Goal: Information Seeking & Learning: Learn about a topic

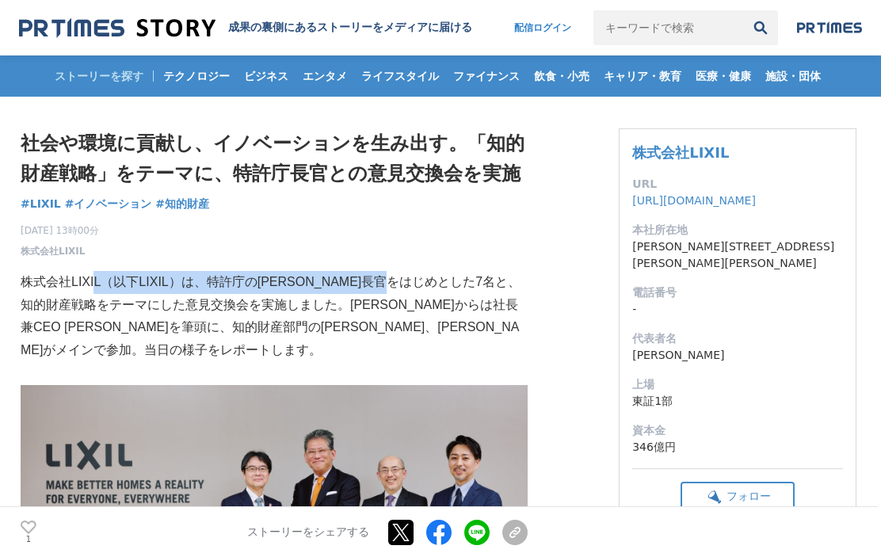
drag, startPoint x: 98, startPoint y: 290, endPoint x: 455, endPoint y: 286, distance: 356.4
click at [455, 286] on p "株式会社LIXIL（以下LIXIL）は、特許庁の[PERSON_NAME]長官をはじめとした7名と、知的財産戦略をテーマにした意見交換会を実施しました。[PE…" at bounding box center [274, 316] width 507 height 91
drag, startPoint x: 356, startPoint y: 286, endPoint x: 341, endPoint y: 285, distance: 15.1
click at [355, 286] on p "株式会社LIXIL（以下LIXIL）は、特許庁の[PERSON_NAME]長官をはじめとした7名と、知的財産戦略をテーマにした意見交換会を実施しました。[PE…" at bounding box center [274, 316] width 507 height 91
click at [261, 284] on p "株式会社LIXIL（以下LIXIL）は、特許庁の[PERSON_NAME]長官をはじめとした7名と、知的財産戦略をテーマにした意見交換会を実施しました。[PE…" at bounding box center [274, 316] width 507 height 91
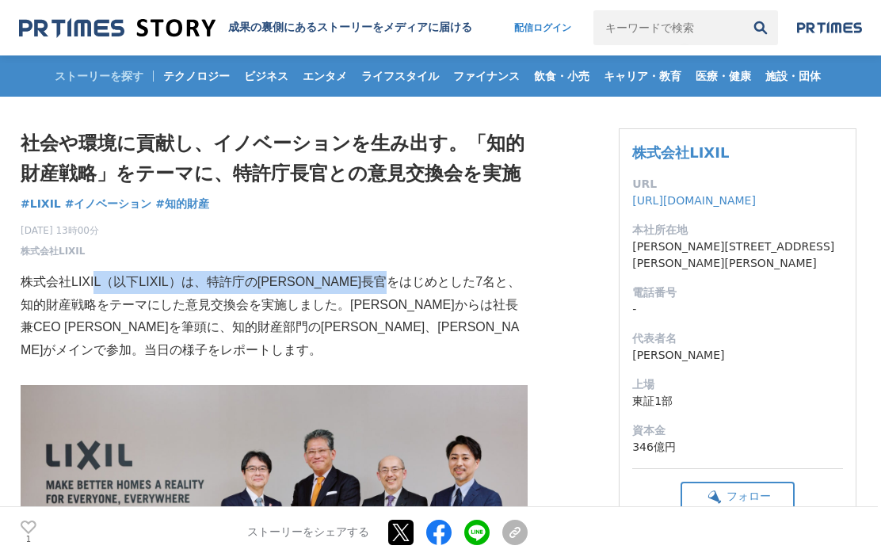
click at [249, 284] on p "株式会社LIXIL（以下LIXIL）は、特許庁の[PERSON_NAME]長官をはじめとした7名と、知的財産戦略をテーマにした意見交換会を実施しました。[PE…" at bounding box center [274, 316] width 507 height 91
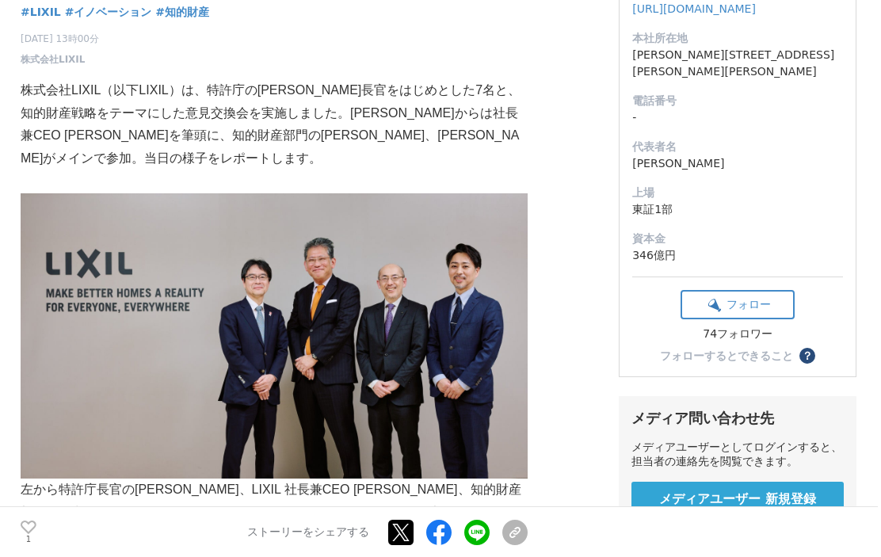
scroll to position [190, 0]
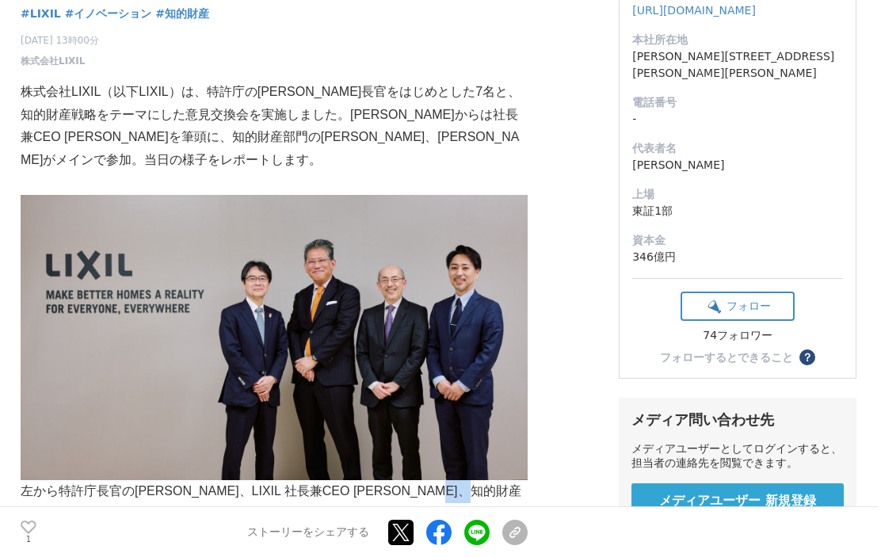
drag, startPoint x: 44, startPoint y: 491, endPoint x: 85, endPoint y: 485, distance: 40.8
click at [85, 485] on p "左から特許庁長官の[PERSON_NAME]、LIXIL 社長兼CEO [PERSON_NAME]、知的財産部門より常務役員 [PERSON_NAME]、グロ…" at bounding box center [274, 514] width 507 height 68
click at [89, 485] on p "左から特許庁長官の[PERSON_NAME]、LIXIL 社長兼CEO [PERSON_NAME]、知的財産部門より常務役員 [PERSON_NAME]、グロ…" at bounding box center [274, 514] width 507 height 68
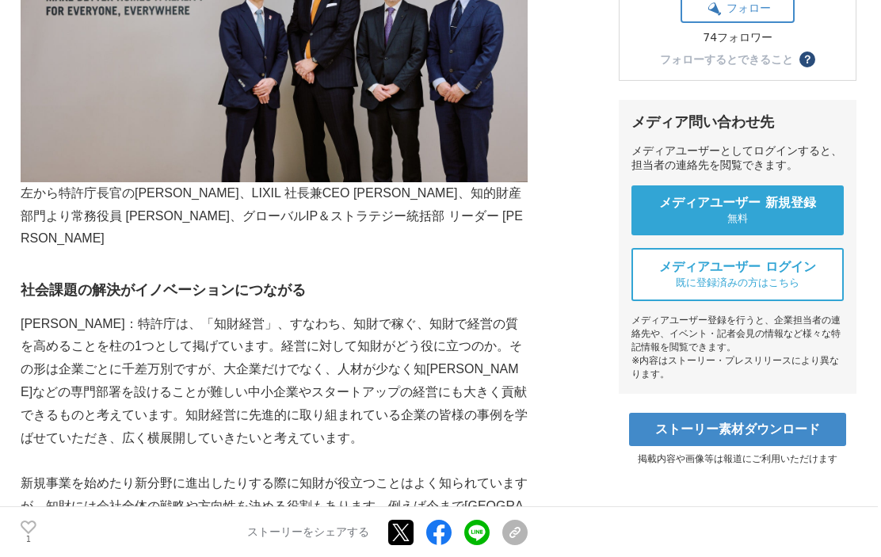
scroll to position [493, 0]
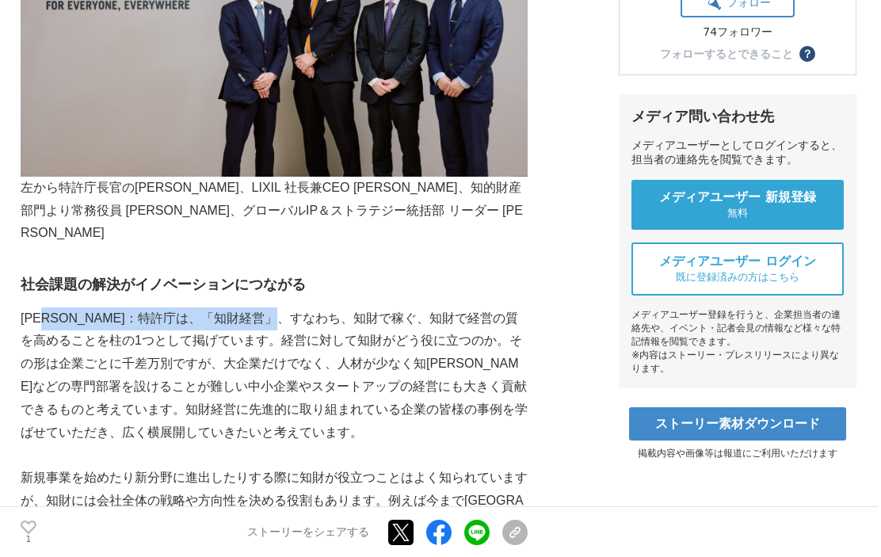
drag, startPoint x: 57, startPoint y: 273, endPoint x: 339, endPoint y: 277, distance: 281.9
click at [339, 307] on p "[PERSON_NAME]：特許庁は、「知財経営」、すなわち、知財で稼ぐ、知財で経営の質を高めることを柱の1つとして掲げています。経営に対して知財がどう役に立…" at bounding box center [274, 375] width 507 height 137
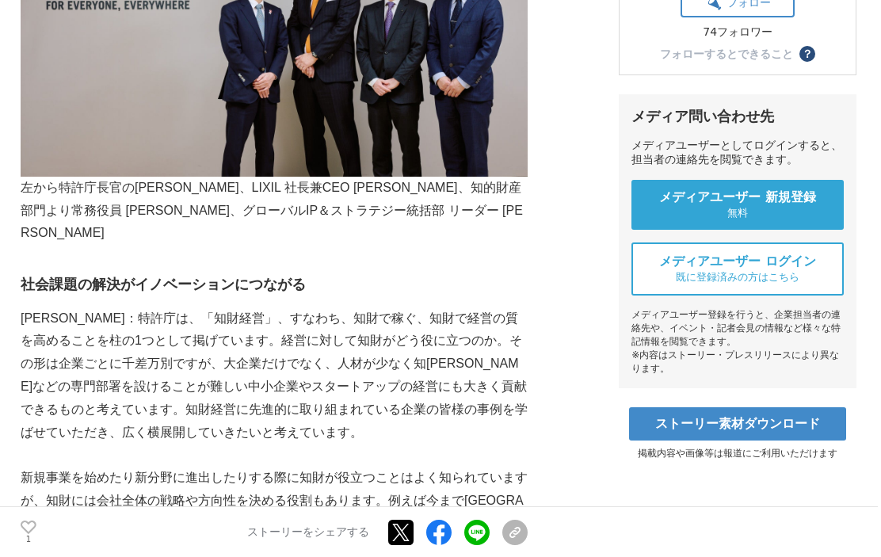
click at [367, 307] on p "[PERSON_NAME]：特許庁は、「知財経営」、すなわち、知財で稼ぐ、知財で経営の質を高めることを柱の1つとして掲げています。経営に対して知財がどう役に立…" at bounding box center [274, 375] width 507 height 137
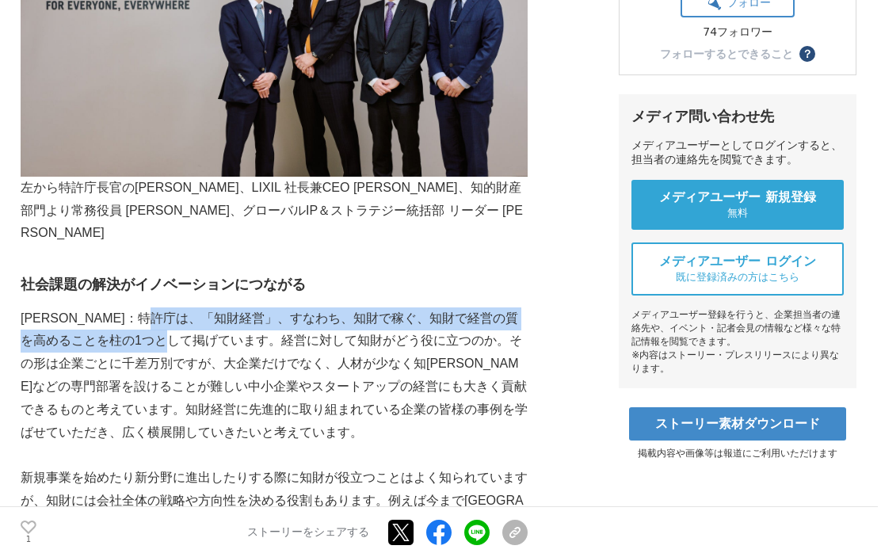
drag, startPoint x: 212, startPoint y: 270, endPoint x: 211, endPoint y: 291, distance: 20.7
click at [211, 307] on p "[PERSON_NAME]：特許庁は、「知財経営」、すなわち、知財で稼ぐ、知財で経営の質を高めることを柱の1つとして掲げています。経営に対して知財がどう役に立…" at bounding box center [274, 375] width 507 height 137
click at [212, 307] on p "[PERSON_NAME]：特許庁は、「知財経営」、すなわち、知財で稼ぐ、知財で経営の質を高めることを柱の1つとして掲げています。経営に対して知財がどう役に立…" at bounding box center [274, 375] width 507 height 137
click at [200, 307] on p "[PERSON_NAME]：特許庁は、「知財経営」、すなわち、知財で稼ぐ、知財で経営の質を高めることを柱の1つとして掲げています。経営に対して知財がどう役に立…" at bounding box center [274, 375] width 507 height 137
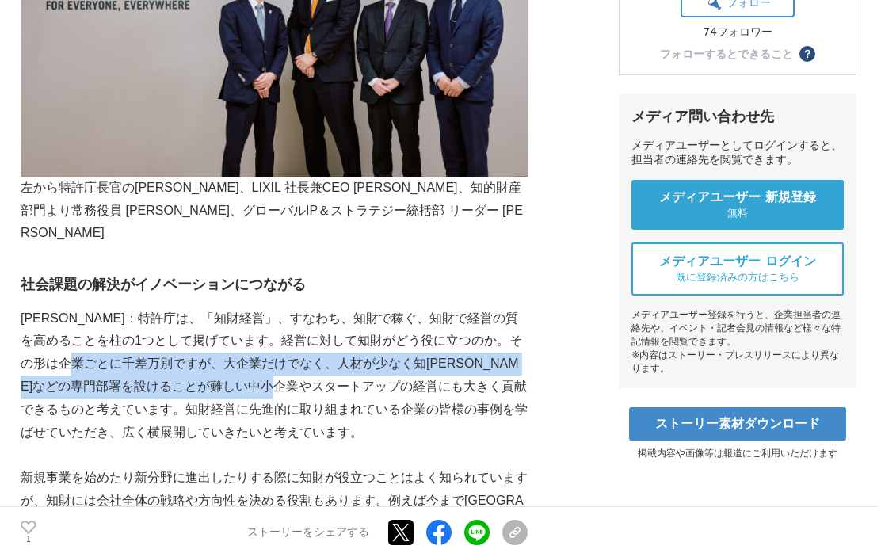
drag, startPoint x: 127, startPoint y: 320, endPoint x: 377, endPoint y: 335, distance: 249.9
click at [377, 335] on p "[PERSON_NAME]：特許庁は、「知財経営」、すなわち、知財で稼ぐ、知財で経営の質を高めることを柱の1つとして掲げています。経営に対して知財がどう役に立…" at bounding box center [274, 375] width 507 height 137
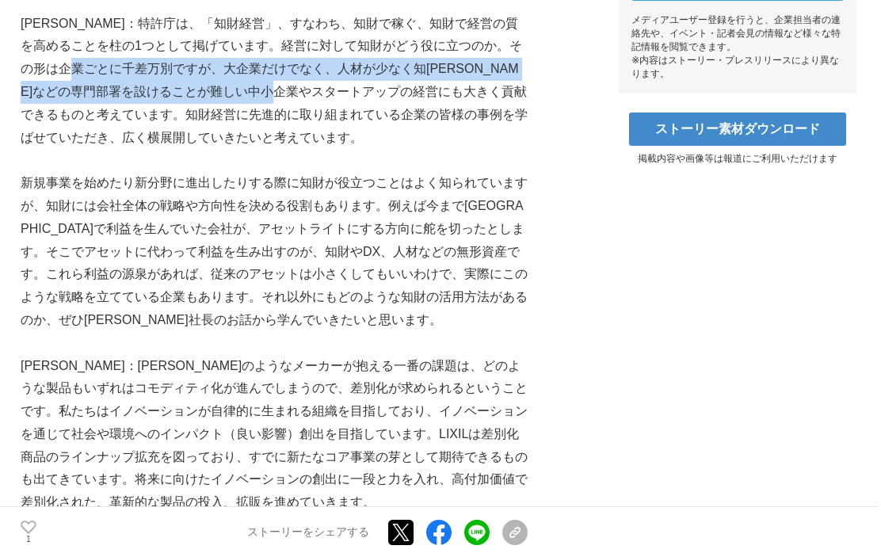
scroll to position [789, 0]
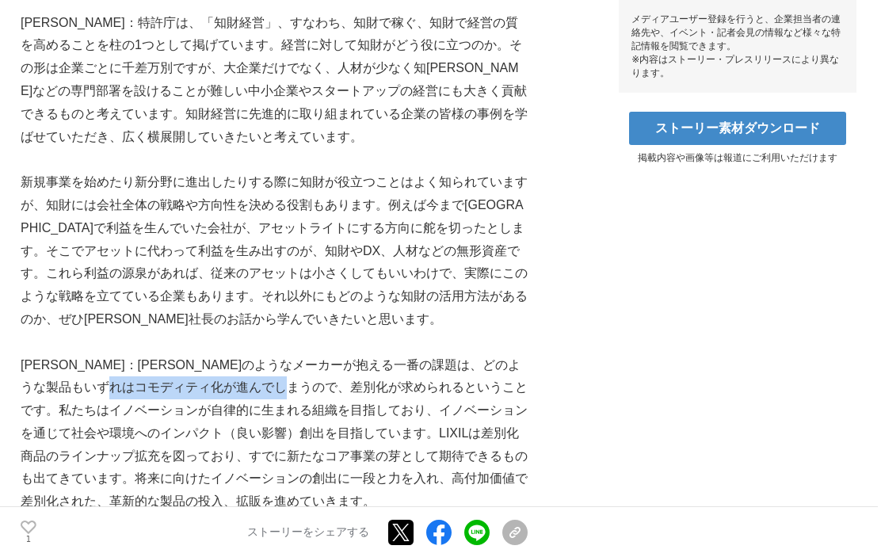
drag, startPoint x: 199, startPoint y: 345, endPoint x: 377, endPoint y: 340, distance: 178.3
click at [377, 354] on p "[PERSON_NAME]：[PERSON_NAME]のようなメーカーが抱える一番の課題は、どのような製品もいずれはコモディティ化が進んでしまうので、差別化が…" at bounding box center [274, 434] width 507 height 160
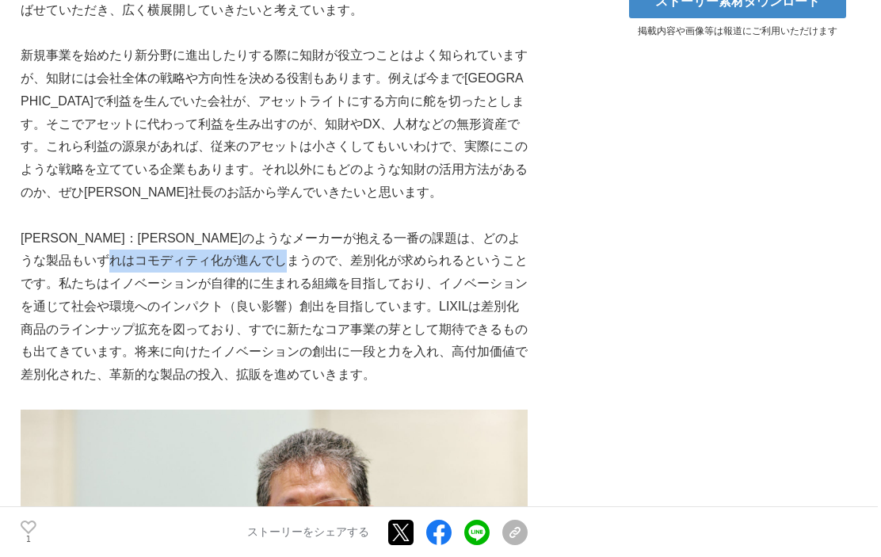
scroll to position [927, 0]
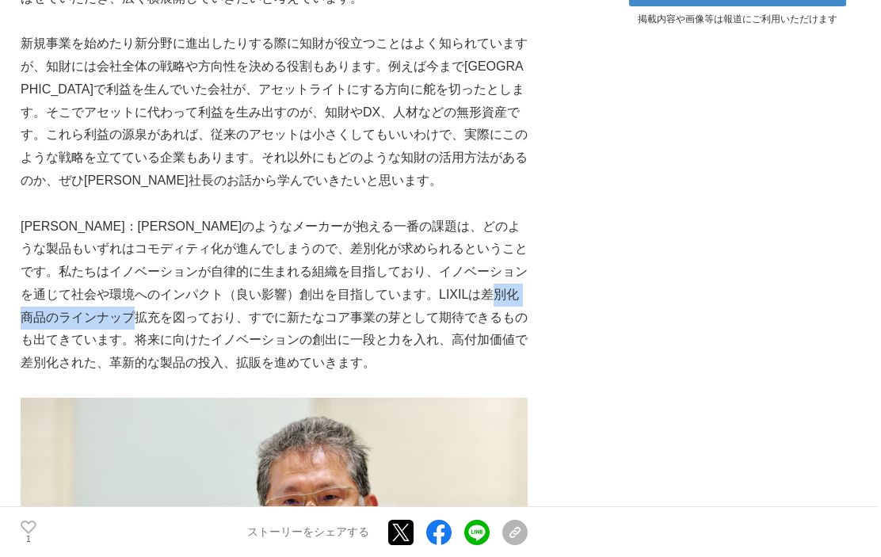
drag, startPoint x: 86, startPoint y: 270, endPoint x: 217, endPoint y: 277, distance: 130.9
click at [217, 277] on p "[PERSON_NAME]：[PERSON_NAME]のようなメーカーが抱える一番の課題は、どのような製品もいずれはコモディティ化が進んでしまうので、差別化が…" at bounding box center [274, 295] width 507 height 160
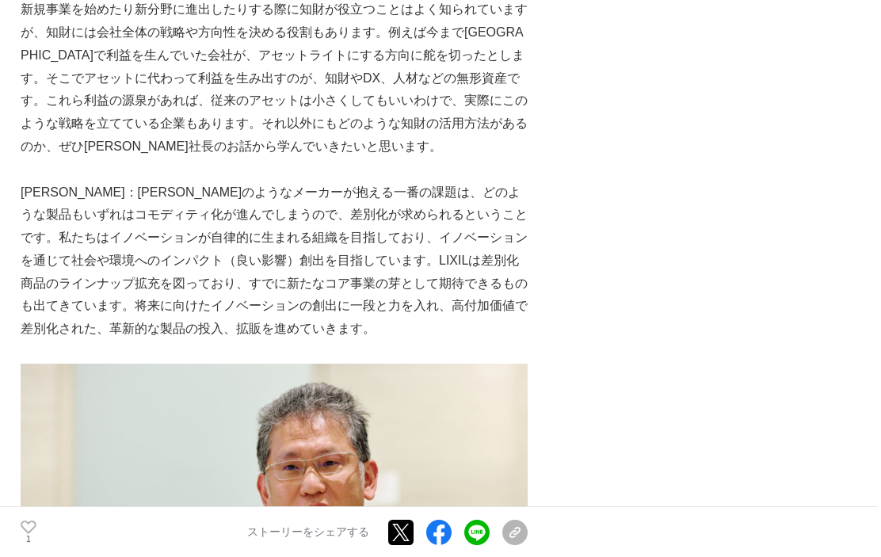
scroll to position [965, 0]
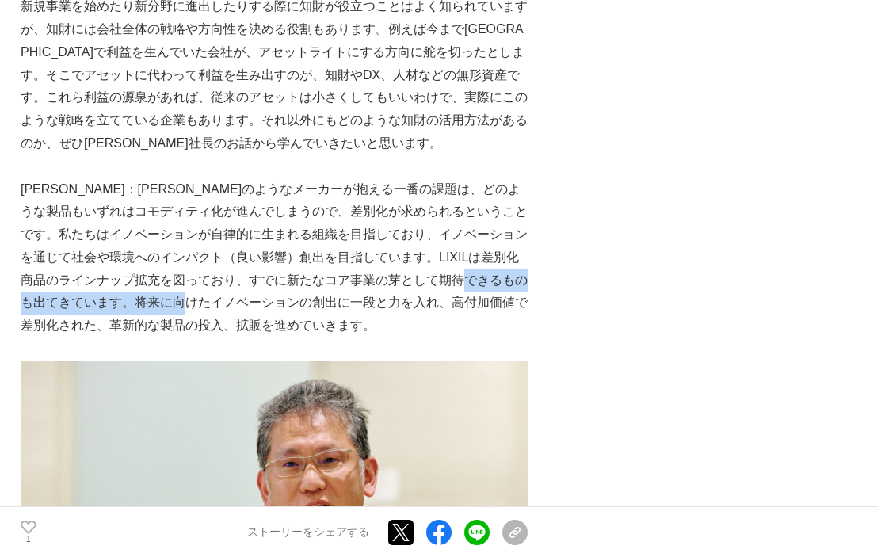
drag, startPoint x: 51, startPoint y: 256, endPoint x: 272, endPoint y: 261, distance: 221.8
click at [272, 261] on p "[PERSON_NAME]：[PERSON_NAME]のようなメーカーが抱える一番の課題は、どのような製品もいずれはコモディティ化が進んでしまうので、差別化が…" at bounding box center [274, 258] width 507 height 160
click at [272, 262] on p "[PERSON_NAME]：[PERSON_NAME]のようなメーカーが抱える一番の課題は、どのような製品もいずれはコモディティ化が進んでしまうので、差別化が…" at bounding box center [274, 258] width 507 height 160
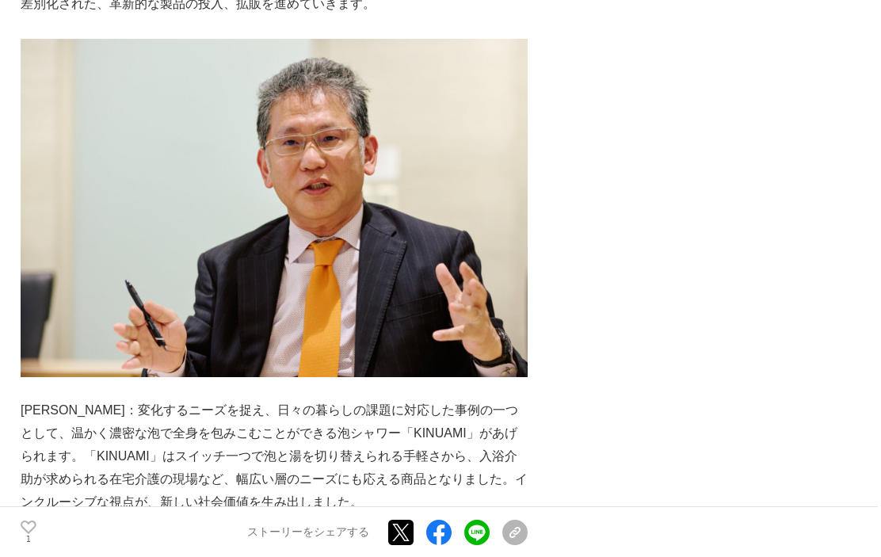
scroll to position [1286, 0]
drag, startPoint x: 66, startPoint y: 362, endPoint x: 203, endPoint y: 362, distance: 137.0
click at [203, 399] on p "[PERSON_NAME]：変化するニーズを捉え、日々の暮らしの課題に対応した事例の一つとして、温かく濃密な泡で全身を包みこむことができる泡シャワー「KINU…" at bounding box center [274, 456] width 507 height 114
click at [204, 399] on p "[PERSON_NAME]：変化するニーズを捉え、日々の暮らしの課題に対応した事例の一つとして、温かく濃密な泡で全身を包みこむことができる泡シャワー「KINU…" at bounding box center [274, 456] width 507 height 114
click at [206, 399] on p "[PERSON_NAME]：変化するニーズを捉え、日々の暮らしの課題に対応した事例の一つとして、温かく濃密な泡で全身を包みこむことができる泡シャワー「KINU…" at bounding box center [274, 456] width 507 height 114
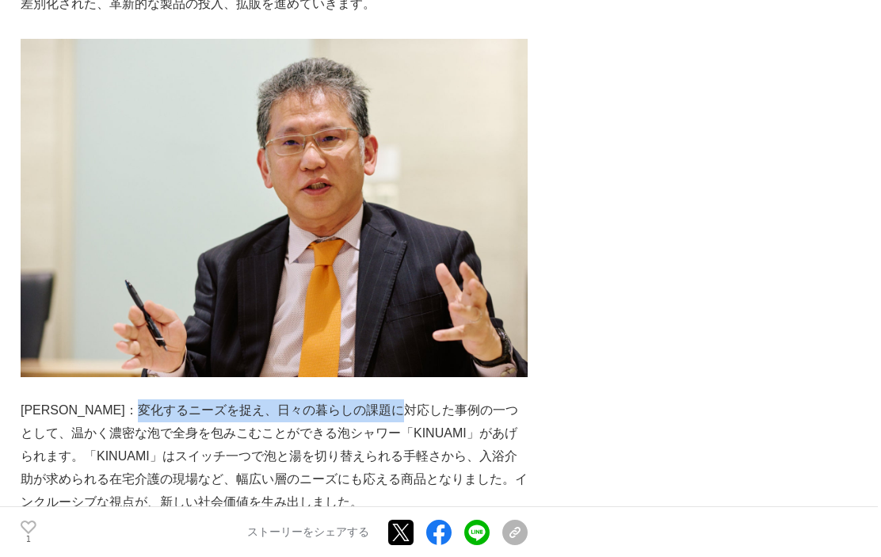
drag, startPoint x: 195, startPoint y: 362, endPoint x: 465, endPoint y: 371, distance: 270.2
click at [465, 399] on p "[PERSON_NAME]：変化するニーズを捉え、日々の暮らしの課題に対応した事例の一つとして、温かく濃密な泡で全身を包みこむことができる泡シャワー「KINU…" at bounding box center [274, 456] width 507 height 114
click at [464, 399] on p "[PERSON_NAME]：変化するニーズを捉え、日々の暮らしの課題に対応した事例の一つとして、温かく濃密な泡で全身を包みこむことができる泡シャワー「KINU…" at bounding box center [274, 456] width 507 height 114
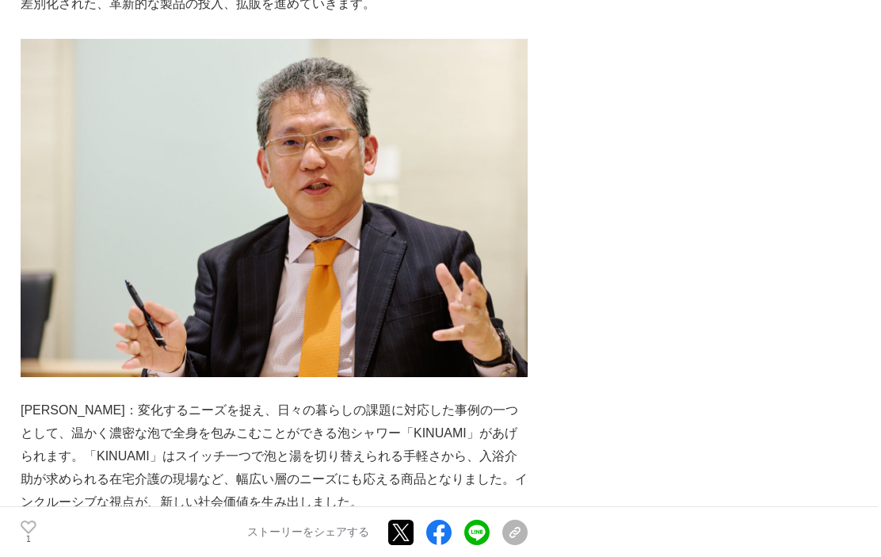
drag, startPoint x: 135, startPoint y: 409, endPoint x: 111, endPoint y: 405, distance: 25.0
click at [135, 409] on p "[PERSON_NAME]：変化するニーズを捉え、日々の暮らしの課題に対応した事例の一つとして、温かく濃密な泡で全身を包みこむことができる泡シャワー「KINU…" at bounding box center [274, 456] width 507 height 114
drag, startPoint x: 83, startPoint y: 398, endPoint x: 290, endPoint y: 387, distance: 207.0
click at [290, 399] on p "[PERSON_NAME]：変化するニーズを捉え、日々の暮らしの課題に対応した事例の一つとして、温かく濃密な泡で全身を包みこむことができる泡シャワー「KINU…" at bounding box center [274, 456] width 507 height 114
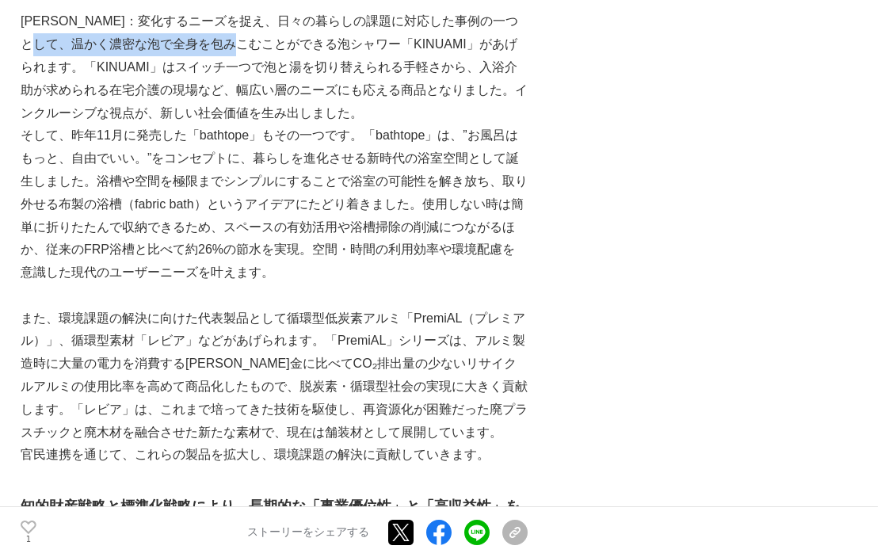
scroll to position [1676, 0]
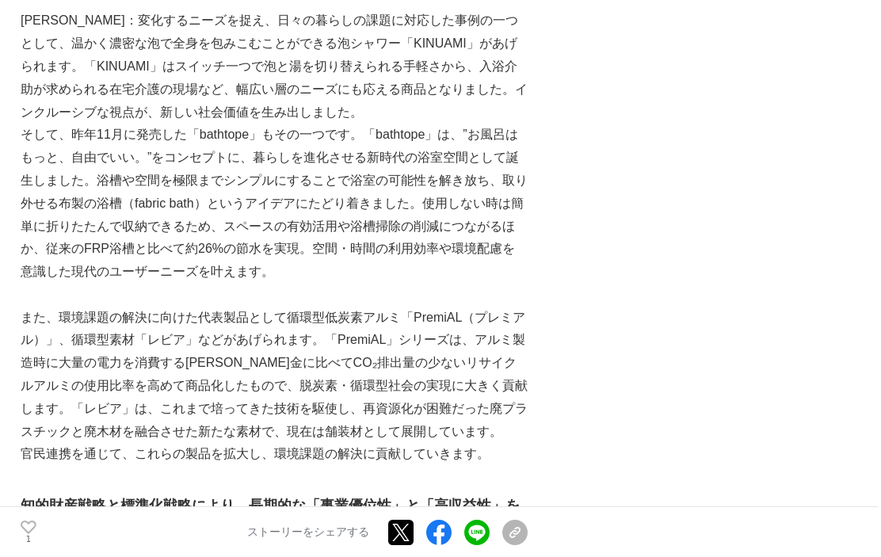
click at [284, 381] on p "また、環境課題の解決に向けた代表製品として循環型低炭素アルミ「PremiAL（プレミアル）」、循環型素材「レビア」などがあげられます。「PremiAL」シリー…" at bounding box center [274, 374] width 507 height 137
click at [272, 314] on p "また、環境課題の解決に向けた代表製品として循環型低炭素アルミ「PremiAL（プレミアル）」、循環型素材「レビア」などがあげられます。「PremiAL」シリー…" at bounding box center [274, 374] width 507 height 137
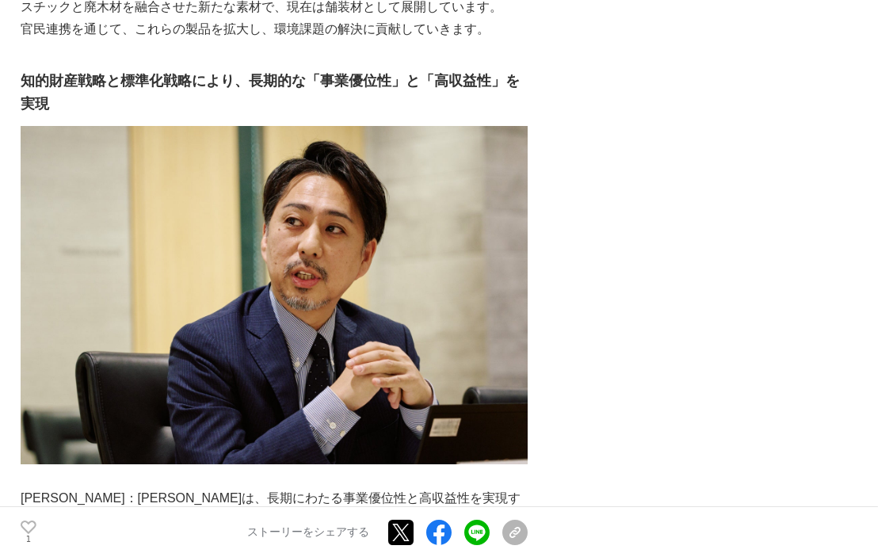
scroll to position [2125, 0]
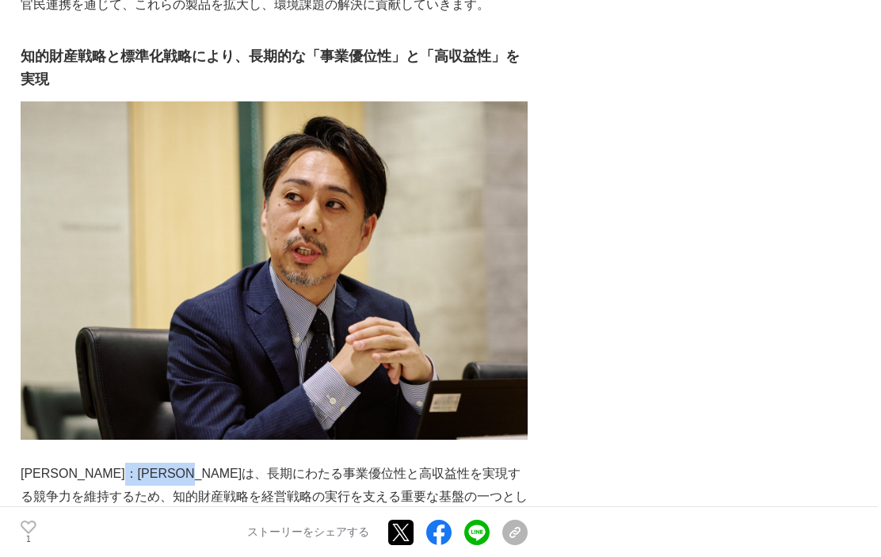
drag, startPoint x: 161, startPoint y: 429, endPoint x: 260, endPoint y: 439, distance: 99.4
click at [260, 462] on p "[PERSON_NAME]：[PERSON_NAME]は、長期にわたる事業優位性と高収益性を実現する競争力を維持するため、知的財産戦略を経営戦略の実行を支える…" at bounding box center [274, 496] width 507 height 68
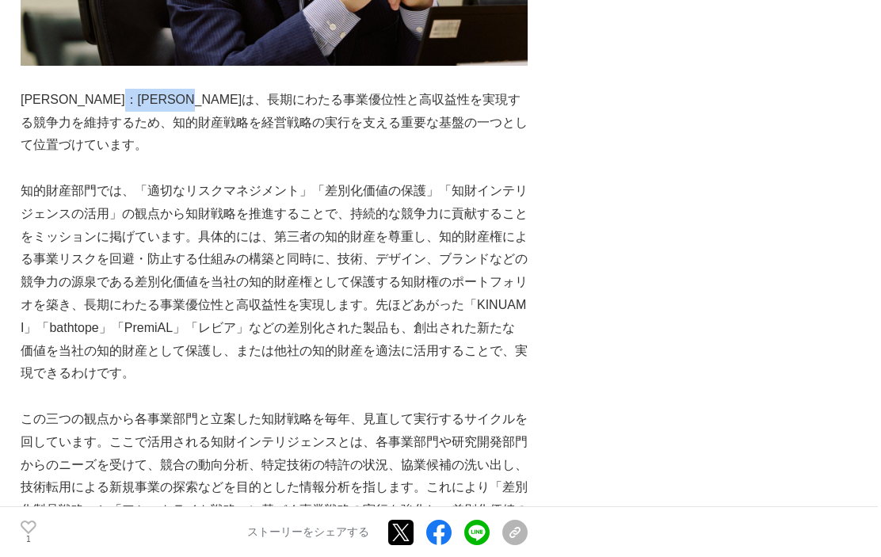
scroll to position [2501, 0]
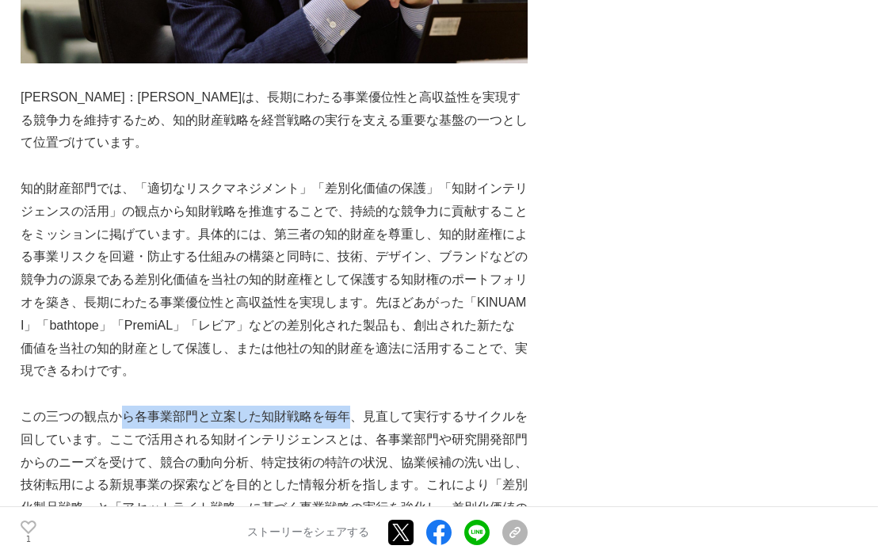
drag, startPoint x: 130, startPoint y: 345, endPoint x: 345, endPoint y: 356, distance: 215.6
click at [345, 405] on p "この三つの観点から各事業部門と立案した知財戦略を毎年、見直して実行するサイクルを回しています。ここで活用される知財インテリジェンスとは、各事業部門や研究開発部…" at bounding box center [274, 473] width 507 height 137
click at [344, 405] on p "この三つの観点から各事業部門と立案した知財戦略を毎年、見直して実行するサイクルを回しています。ここで活用される知財インテリジェンスとは、各事業部門や研究開発部…" at bounding box center [274, 473] width 507 height 137
click at [325, 405] on p "この三つの観点から各事業部門と立案した知財戦略を毎年、見直して実行するサイクルを回しています。ここで活用される知財インテリジェンスとは、各事業部門や研究開発部…" at bounding box center [274, 473] width 507 height 137
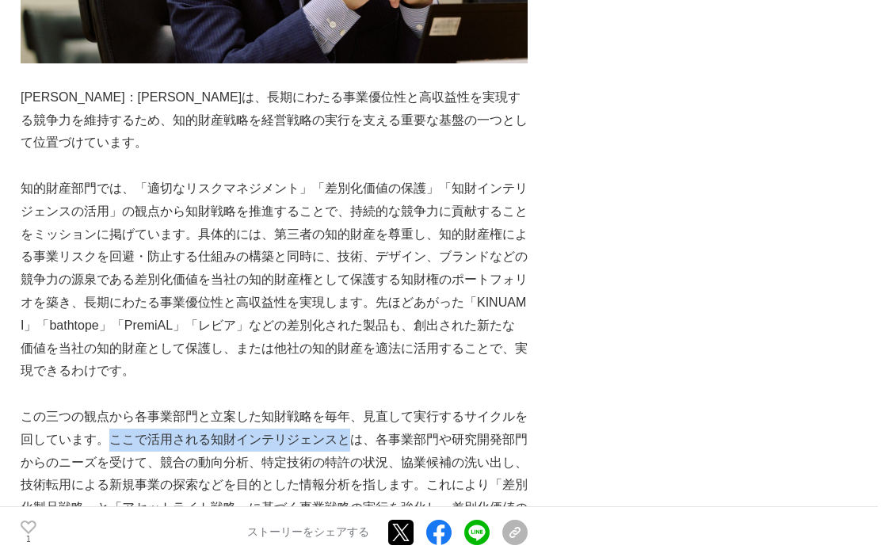
drag, startPoint x: 108, startPoint y: 371, endPoint x: 355, endPoint y: 375, distance: 247.1
click at [355, 405] on p "この三つの観点から各事業部門と立案した知財戦略を毎年、見直して実行するサイクルを回しています。ここで活用される知財インテリジェンスとは、各事業部門や研究開発部…" at bounding box center [274, 473] width 507 height 137
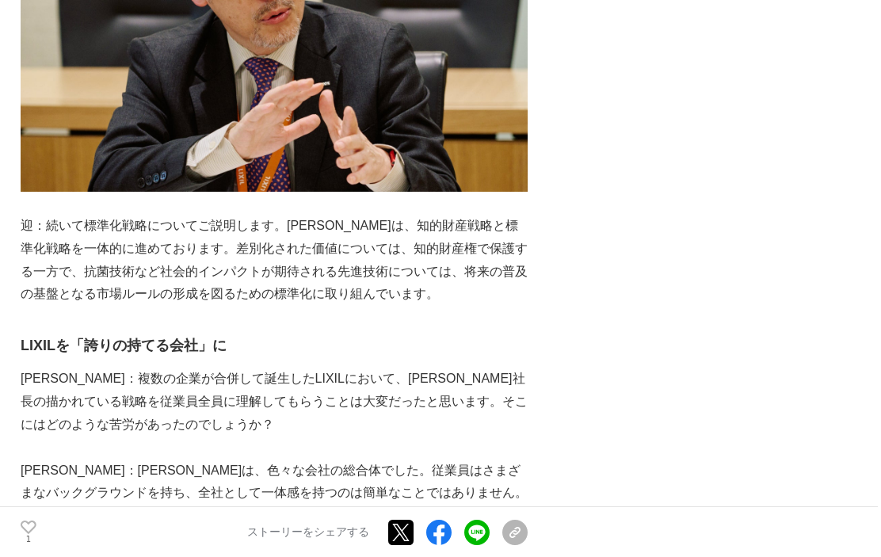
scroll to position [3328, 0]
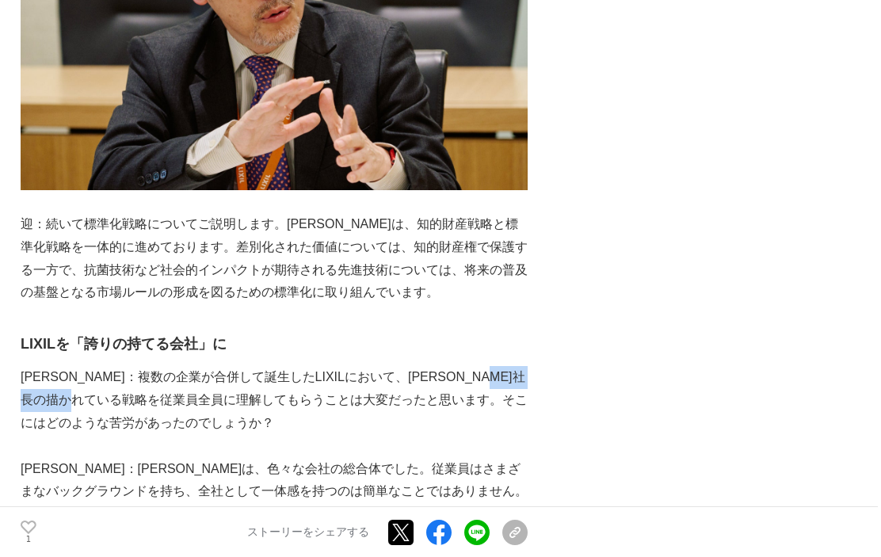
drag, startPoint x: 92, startPoint y: 340, endPoint x: 210, endPoint y: 335, distance: 118.1
click at [209, 366] on p "[PERSON_NAME]：複数の企業が合併して誕生したLIXILにおいて、[PERSON_NAME]社長の描かれている戦略を従業員全員に理解してもらうことは…" at bounding box center [274, 400] width 507 height 68
click at [225, 366] on p "[PERSON_NAME]：複数の企業が合併して誕生したLIXILにおいて、[PERSON_NAME]社長の描かれている戦略を従業員全員に理解してもらうことは…" at bounding box center [274, 400] width 507 height 68
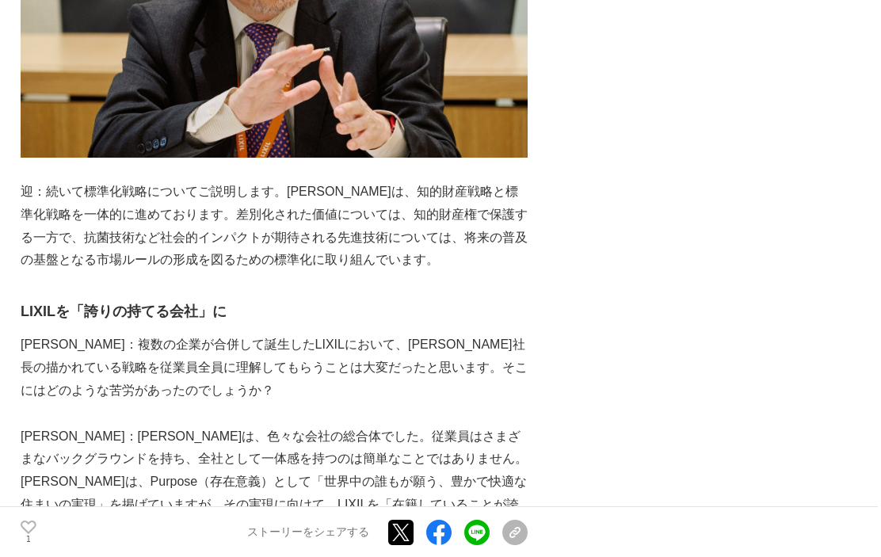
scroll to position [3361, 0]
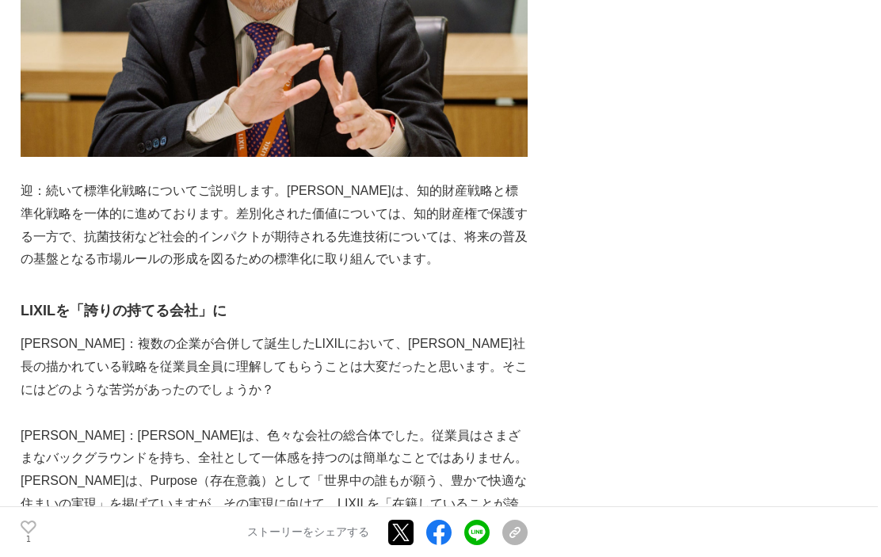
click at [276, 401] on p at bounding box center [274, 412] width 507 height 23
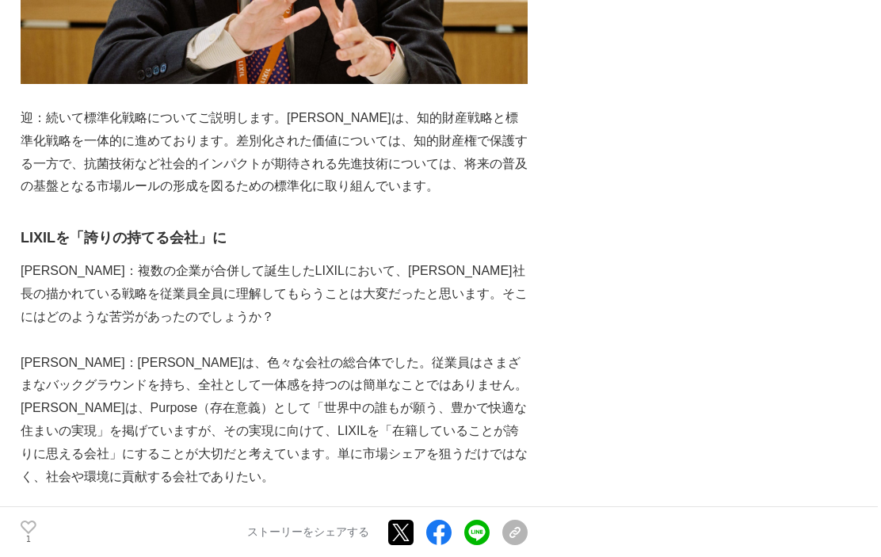
scroll to position [3435, 0]
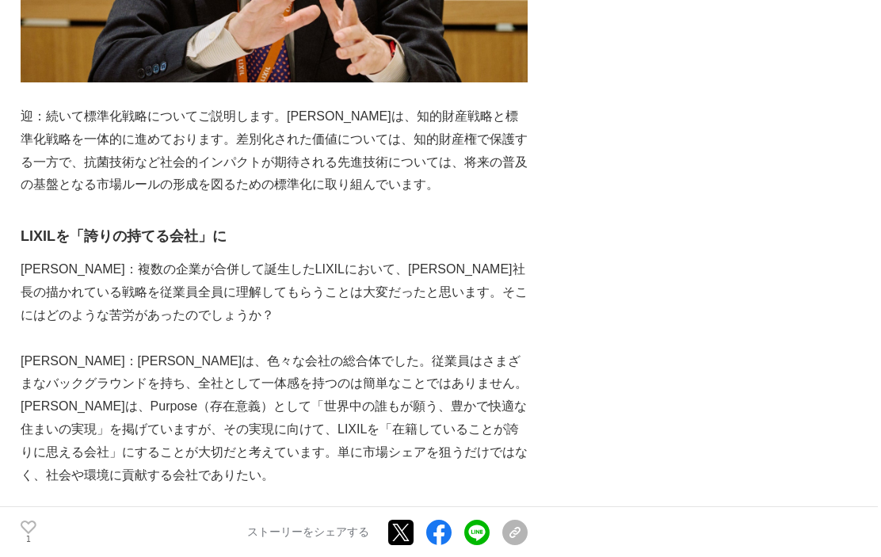
click at [276, 350] on p "[PERSON_NAME]：[PERSON_NAME]は、色々な会社の総合体でした。従業員はさまざまなバックグラウンドを持ち、全社として一体感を持つのは簡単な…" at bounding box center [274, 418] width 507 height 137
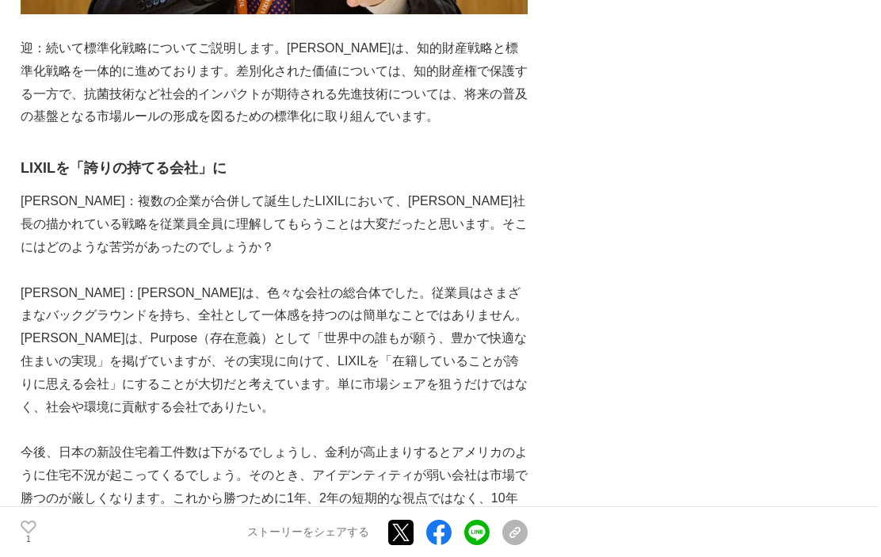
click at [276, 347] on p "[PERSON_NAME]：[PERSON_NAME]は、色々な会社の総合体でした。従業員はさまざまなバックグラウンドを持ち、全社として一体感を持つのは簡単な…" at bounding box center [274, 350] width 507 height 137
